Goal: Connect with others: Connect with others

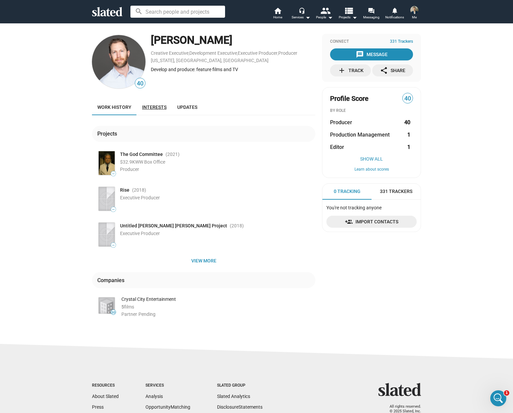
click at [158, 109] on span "Interests" at bounding box center [154, 107] width 24 height 5
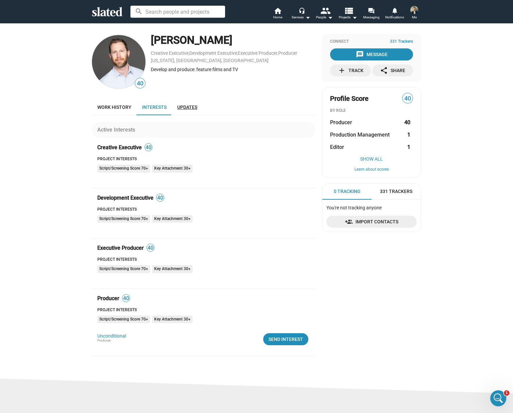
click at [184, 109] on span "Updates" at bounding box center [187, 107] width 20 height 5
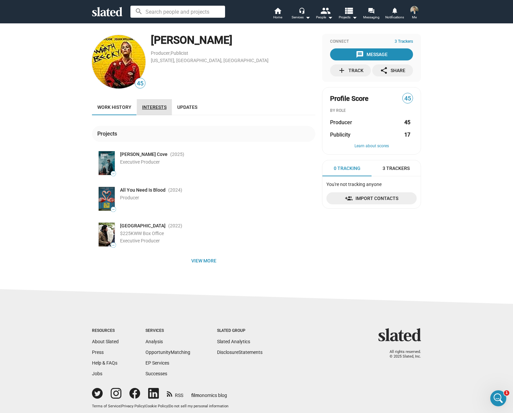
click at [153, 106] on span "Interests" at bounding box center [154, 107] width 24 height 5
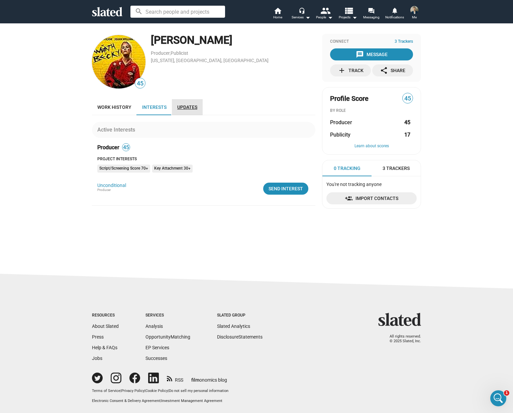
click at [185, 108] on span "Updates" at bounding box center [187, 107] width 20 height 5
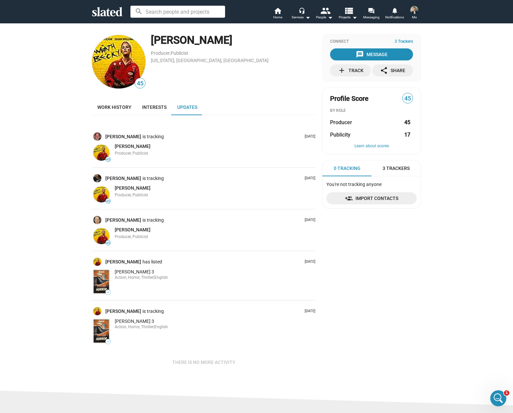
drag, startPoint x: 236, startPoint y: 41, endPoint x: 147, endPoint y: 40, distance: 88.5
click at [147, 40] on div "45 Russell Posternak Producer , Publicist New York, NY, US" at bounding box center [203, 62] width 223 height 56
copy div "Russell Posternak"
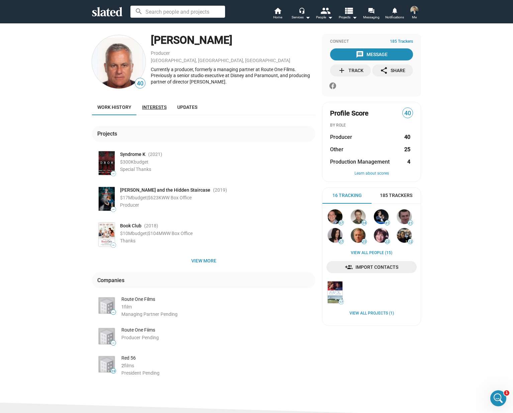
click at [147, 108] on span "Interests" at bounding box center [154, 107] width 24 height 5
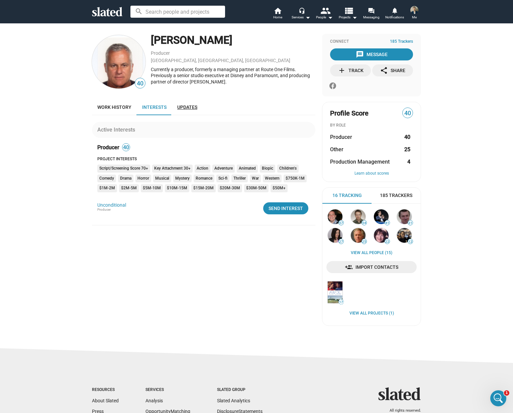
click at [190, 107] on span "Updates" at bounding box center [187, 107] width 20 height 5
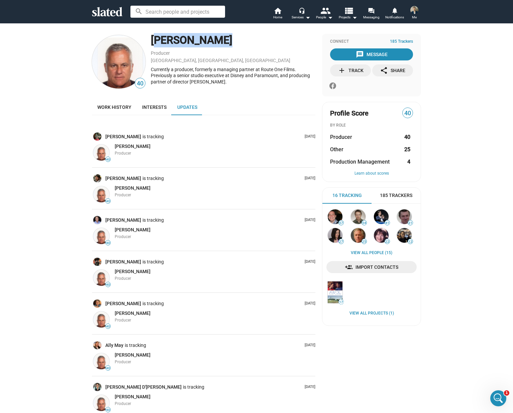
drag, startPoint x: 195, startPoint y: 39, endPoint x: 150, endPoint y: 39, distance: 44.8
click at [151, 39] on div "Chip Diggins" at bounding box center [233, 40] width 164 height 14
copy div "Chip Diggins"
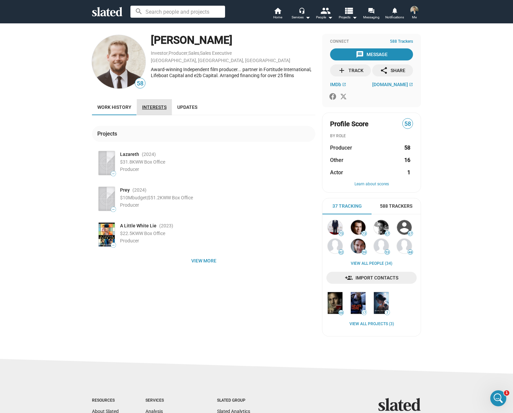
click at [154, 108] on span "Interests" at bounding box center [154, 107] width 24 height 5
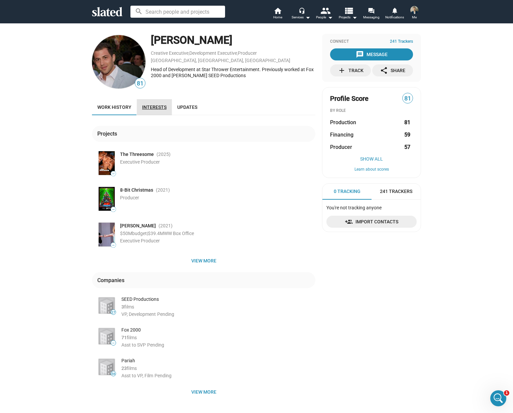
click at [149, 109] on span "Interests" at bounding box center [154, 107] width 24 height 5
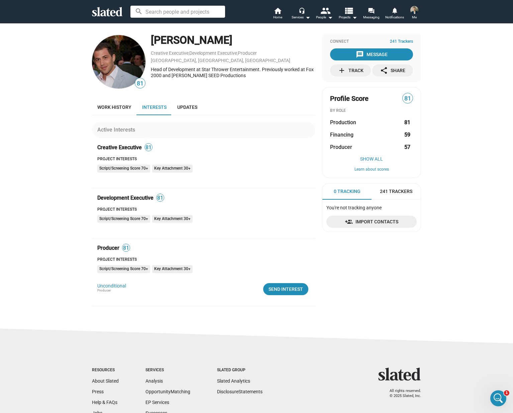
drag, startPoint x: 244, startPoint y: 37, endPoint x: 149, endPoint y: 40, distance: 94.9
click at [151, 40] on div "[PERSON_NAME]" at bounding box center [233, 40] width 164 height 14
copy div "[PERSON_NAME]"
click at [283, 291] on div "Send Interest" at bounding box center [285, 289] width 34 height 12
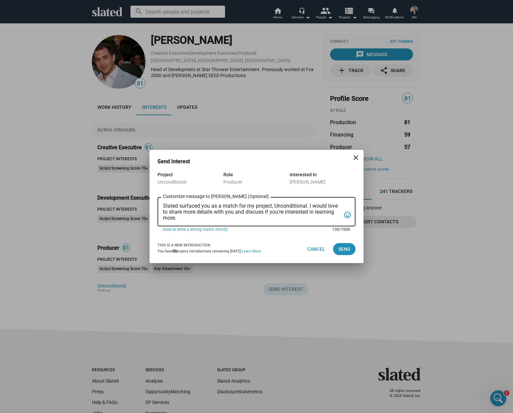
drag, startPoint x: 214, startPoint y: 220, endPoint x: 140, endPoint y: 203, distance: 76.0
click at [140, 203] on div "Send Interest close Project Unconditional Role Producer Interested In [PERSON_N…" at bounding box center [256, 206] width 513 height 413
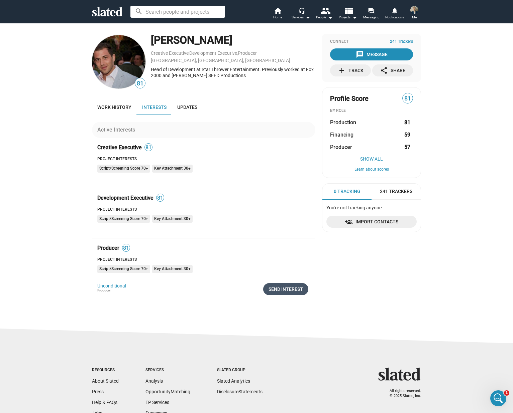
click at [297, 290] on div "Send Interest" at bounding box center [285, 289] width 34 height 12
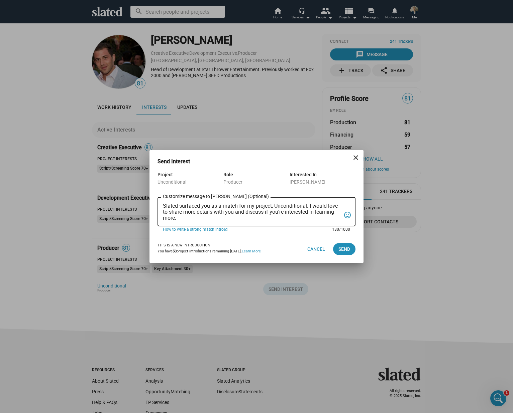
drag, startPoint x: 216, startPoint y: 220, endPoint x: 116, endPoint y: 195, distance: 103.2
click at [116, 195] on div "Send Interest close Project Unconditional Role Producer Interested In Allan Man…" at bounding box center [256, 206] width 513 height 413
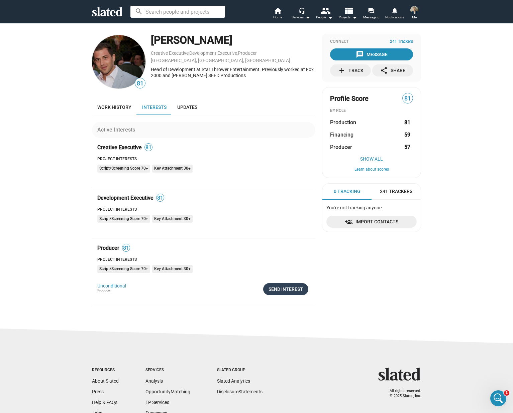
click at [274, 293] on div "Send Interest" at bounding box center [285, 289] width 34 height 12
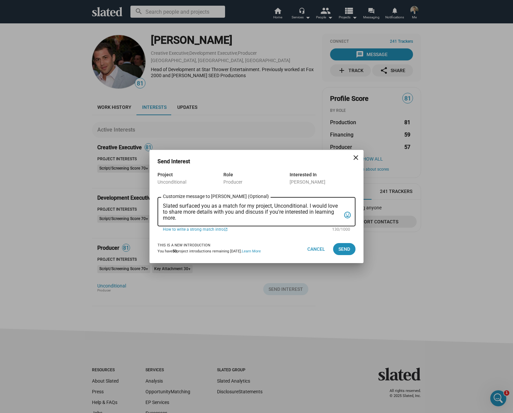
click at [292, 221] on div "Slated surfaced you as a match for my project, Unconditional. I would love to s…" at bounding box center [252, 211] width 178 height 30
click at [291, 221] on div "Slated surfaced you as a match for my project, Unconditional. I would love to s…" at bounding box center [252, 211] width 178 height 30
click at [290, 217] on textarea "Slated surfaced you as a match for my project, Unconditional. I would love to s…" at bounding box center [252, 212] width 178 height 18
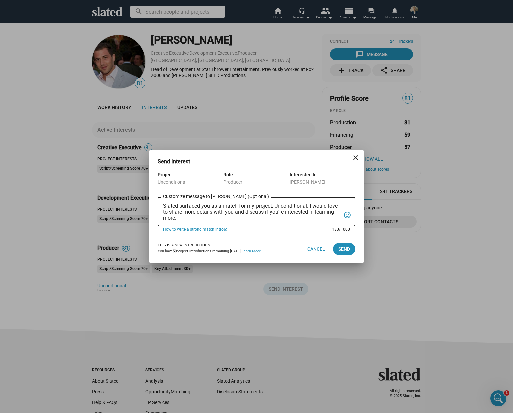
click at [289, 216] on textarea "Slated surfaced you as a match for my project, Unconditional. I would love to s…" at bounding box center [252, 212] width 178 height 18
click at [288, 214] on textarea "Slated surfaced you as a match for my project, Unconditional. I would love to s…" at bounding box center [252, 212] width 178 height 18
click at [287, 213] on textarea "Slated surfaced you as a match for my project, Unconditional. I would love to s…" at bounding box center [252, 212] width 178 height 18
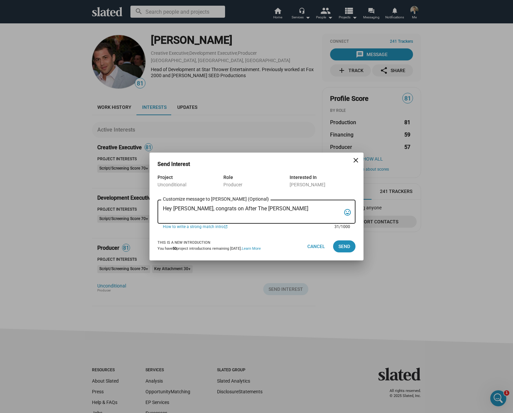
click at [216, 209] on textarea "Hey Allan, congrats on After The Hunt" at bounding box center [252, 212] width 178 height 13
drag, startPoint x: 229, startPoint y: 214, endPoint x: 291, endPoint y: 209, distance: 62.0
click at [291, 209] on textarea "Hey Allan, congrats on the release of After The Hunt. I know you have also prod…" at bounding box center [252, 212] width 178 height 13
click at [270, 215] on textarea "Hey Allan, congrats on the release of After The Hunt. I know you have also prod…" at bounding box center [252, 212] width 178 height 13
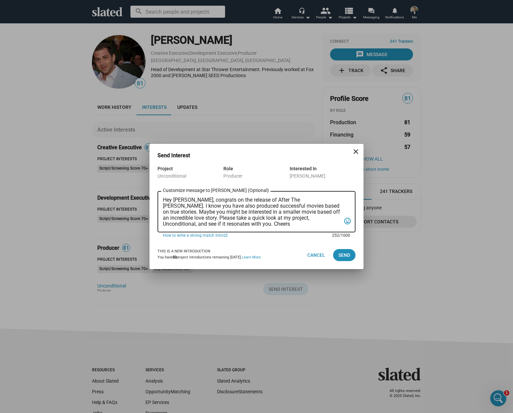
click at [241, 226] on textarea "Hey Allan, congrats on the release of After The Hunt. I know you have also prod…" at bounding box center [252, 212] width 178 height 30
click at [288, 199] on textarea "Hey Allan, congrats on the release of After The Hunt. I know you have also prod…" at bounding box center [252, 212] width 178 height 30
drag, startPoint x: 183, startPoint y: 212, endPoint x: 161, endPoint y: 213, distance: 21.4
click at [161, 213] on div "Hey Allan, congrats on the release of After The Hunt. I know you have also prod…" at bounding box center [256, 211] width 198 height 42
drag, startPoint x: 263, startPoint y: 213, endPoint x: 250, endPoint y: 212, distance: 13.4
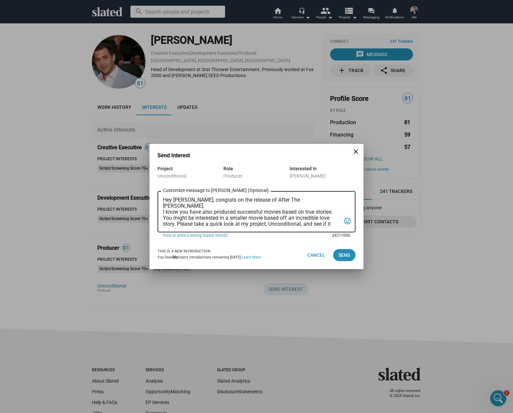
click at [250, 212] on textarea "Hey Allan, congrats on the release of After The Hunt. I know you have also prod…" at bounding box center [252, 212] width 178 height 30
type textarea "Hey Allan, congrats on the release of After The Hunt. I know you have also prod…"
click at [342, 255] on span "Send" at bounding box center [344, 255] width 12 height 12
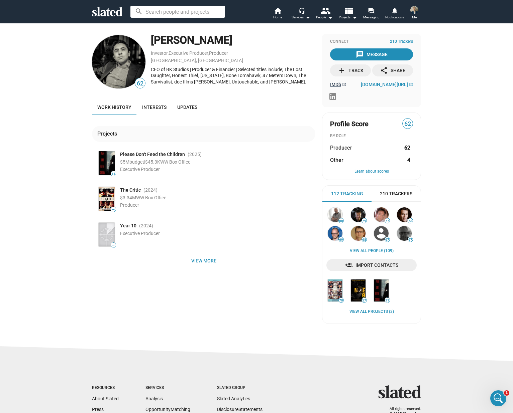
click at [332, 83] on span "IMDb" at bounding box center [335, 84] width 11 height 5
click at [153, 106] on span "Interests" at bounding box center [154, 107] width 24 height 5
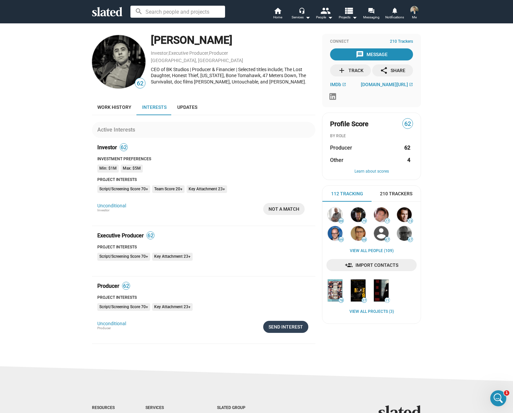
click at [279, 330] on div "Send Interest" at bounding box center [285, 327] width 34 height 12
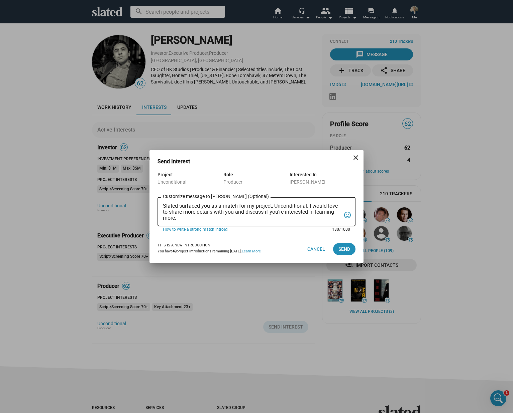
drag, startPoint x: 209, startPoint y: 219, endPoint x: 152, endPoint y: 201, distance: 59.7
click at [152, 201] on div "Project Unconditional Role Producer Interested In David Gilbery Slated surfaced…" at bounding box center [256, 203] width 214 height 64
click at [273, 218] on textarea "Hey there David, are you interested in movies based on true stories? If so, tak…" at bounding box center [252, 212] width 178 height 18
drag, startPoint x: 344, startPoint y: 248, endPoint x: 315, endPoint y: 217, distance: 43.3
click at [315, 217] on dialog-opportunity-connection "Send Interest close Project Unconditional Role Producer Interested In David Gil…" at bounding box center [256, 210] width 198 height 105
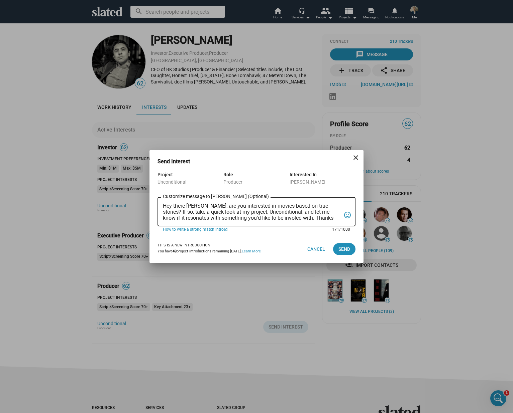
drag, startPoint x: 314, startPoint y: 218, endPoint x: 295, endPoint y: 219, distance: 18.8
click at [295, 219] on textarea "Hey there David, are you interested in movies based on true stories? If so, tak…" at bounding box center [252, 212] width 178 height 18
type textarea "Hey there David, are you interested in movies based on true stories? If so, tak…"
click at [348, 250] on span "Send" at bounding box center [344, 249] width 12 height 12
